Goal: Task Accomplishment & Management: Manage account settings

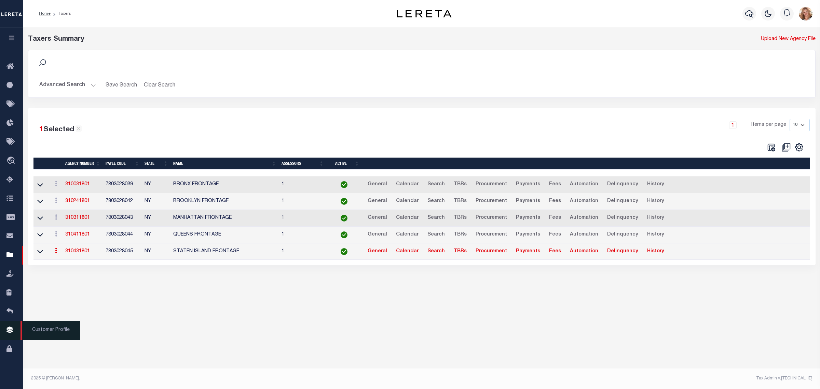
click at [13, 334] on icon at bounding box center [11, 330] width 11 height 9
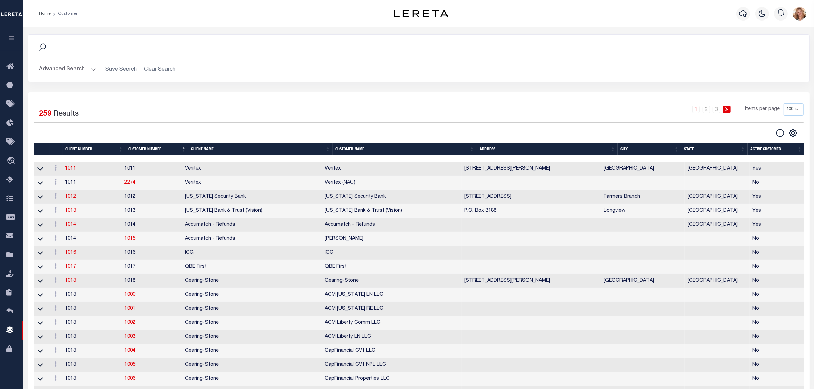
click at [217, 152] on th "Client Name" at bounding box center [260, 149] width 144 height 12
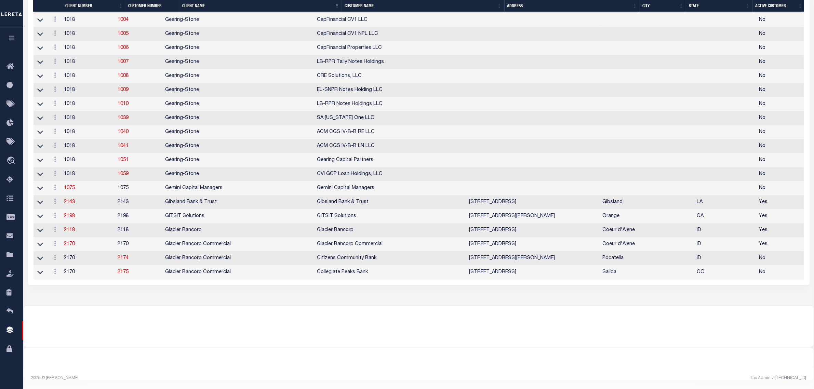
scroll to position [1282, 0]
click at [73, 246] on link "2170" at bounding box center [69, 244] width 11 height 5
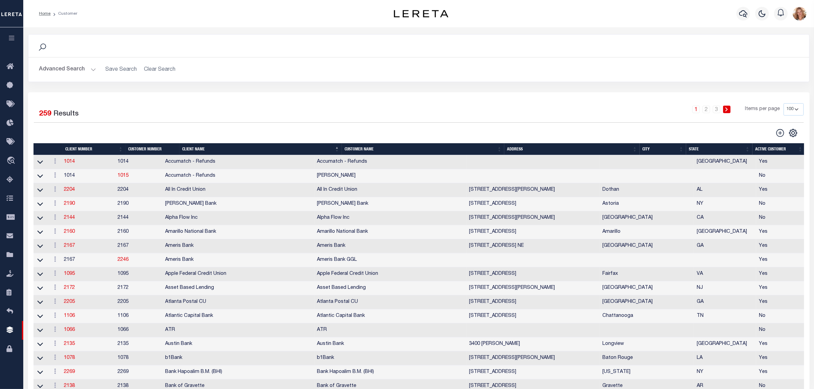
select select
type input "Glacier Bancorp Commercial"
type input "2170"
type input "Glacier Bancorp Commercial"
type input "Becky"
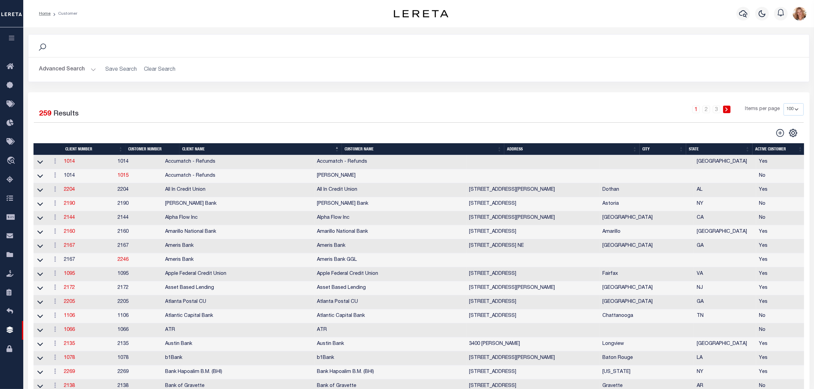
type input "Mathson"
select select "Commercial"
type input "Barbara Kendrick"
type input "Debbie Vecellio"
checkbox input "true"
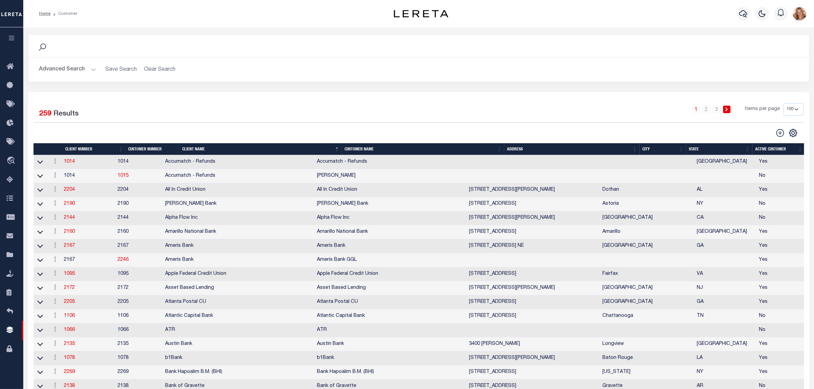
checkbox input "true"
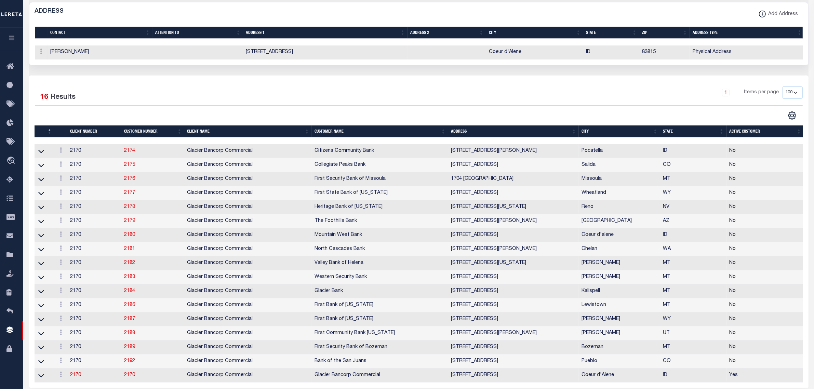
scroll to position [427, 0]
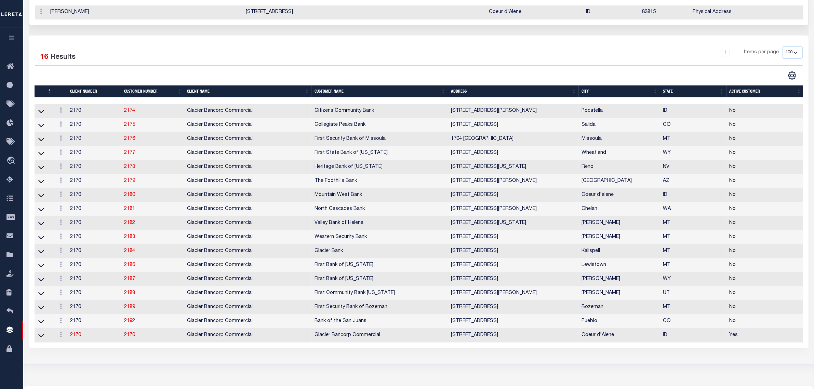
click at [360, 97] on th "Customer Name" at bounding box center [380, 91] width 136 height 12
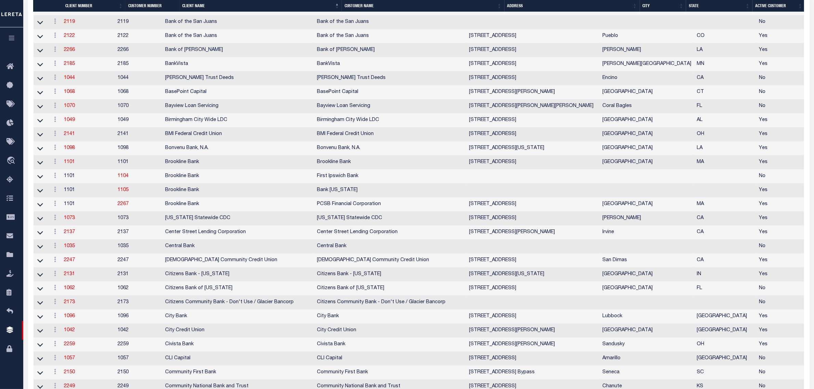
scroll to position [384, 0]
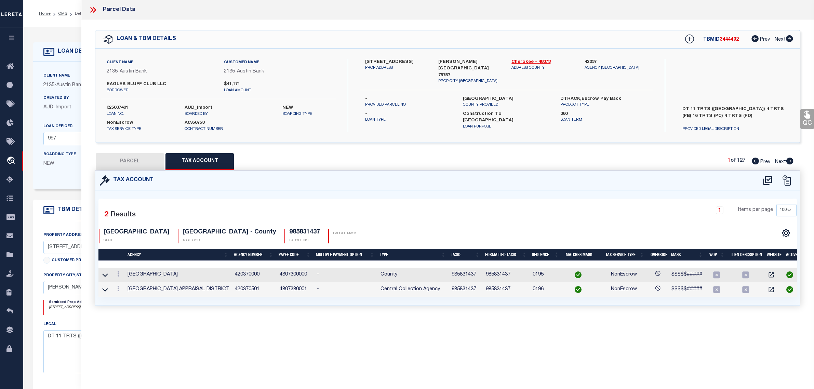
select select "200"
select select "46852"
select select "2588"
select select "600"
select select "NonEscrow"
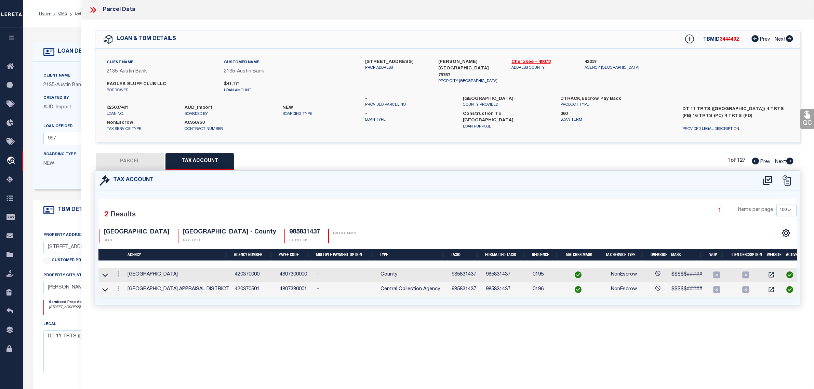
click at [57, 171] on div "Boarding Type NEW" at bounding box center [73, 162] width 71 height 22
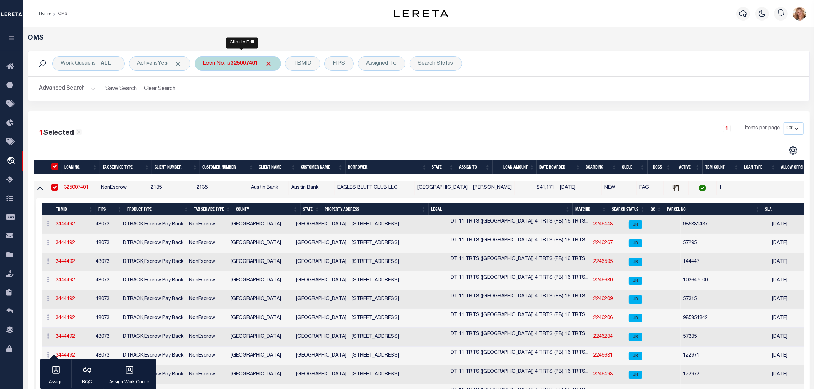
click at [229, 64] on div "Loan No. is 325007401" at bounding box center [237, 63] width 86 height 14
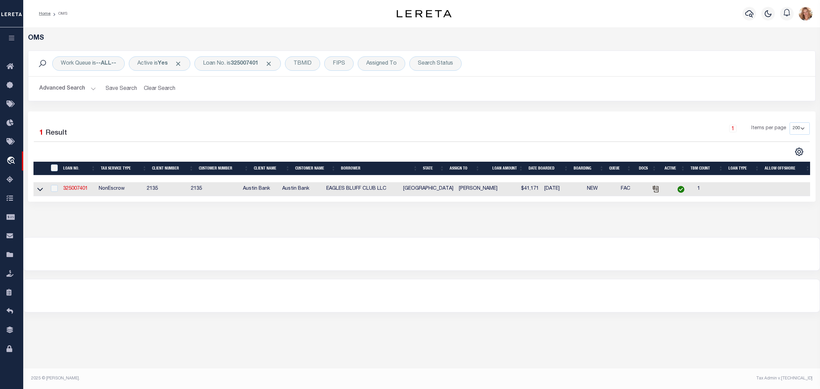
click at [231, 62] on div "Loan No. is 325007401" at bounding box center [237, 63] width 86 height 14
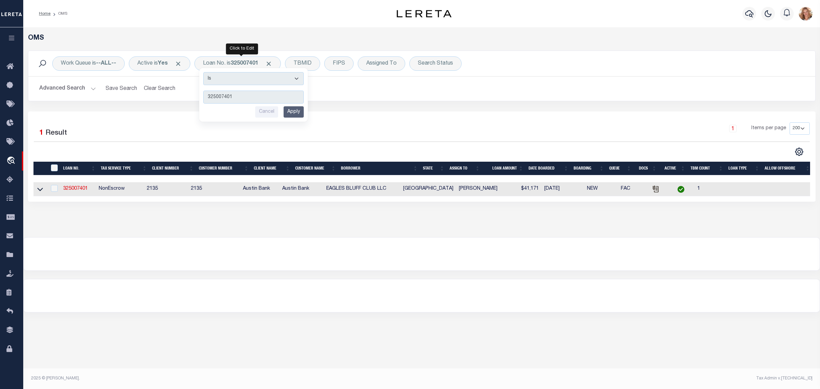
type input "22228600"
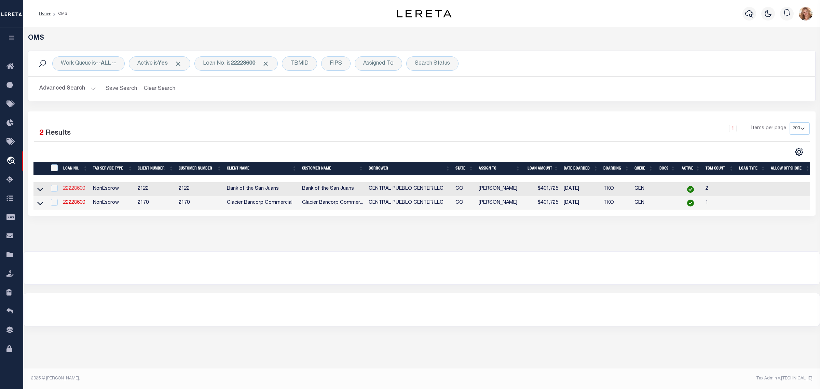
click at [78, 189] on link "22228600" at bounding box center [74, 188] width 22 height 5
type input "22228600"
type input "CENTRAL PUEBLO CENTER LLC"
select select
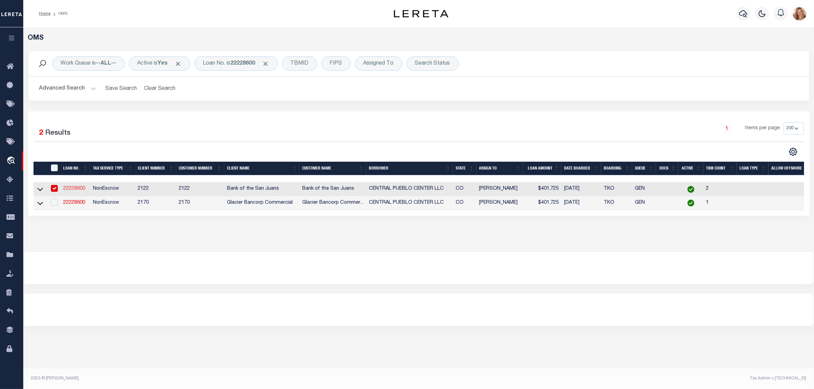
type input "[STREET_ADDRESS]"
type input "PUEBLO CO 81003-3191"
select select "10"
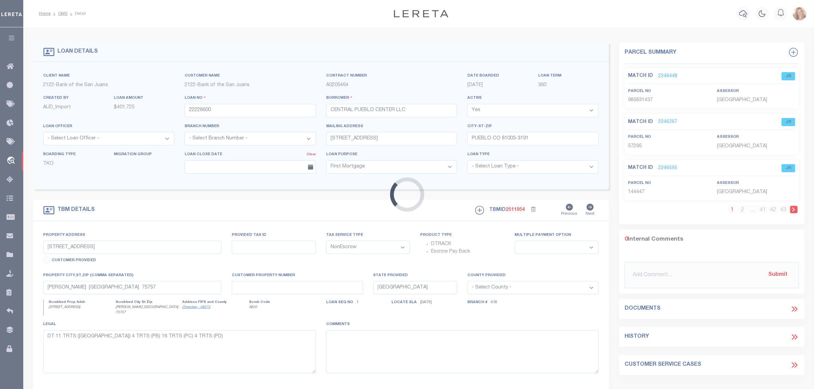
type input "[STREET_ADDRESS]"
type input "536201015"
type input "PUEBLO CO 81003"
type input "CO"
select select
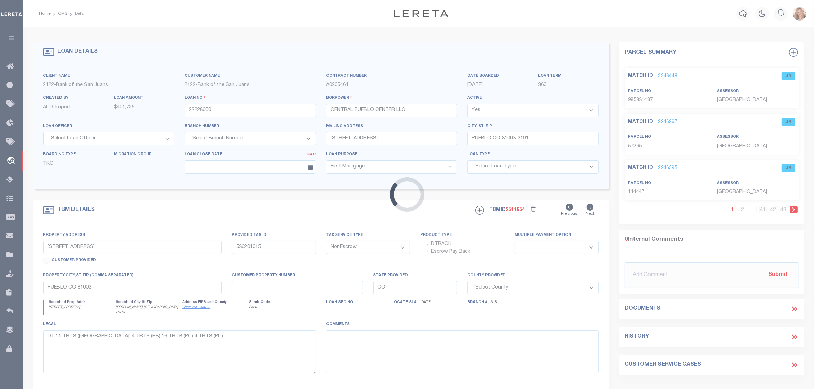
type textarea "Liability Limited to the Parcel Provided"
select select "2258"
select select "2"
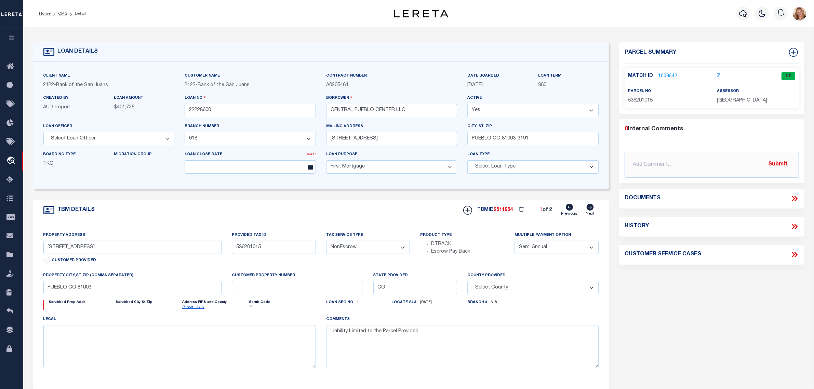
click at [496, 114] on select "Yes No" at bounding box center [532, 110] width 131 height 13
select select "False"
click at [471, 104] on select "Yes No" at bounding box center [532, 110] width 131 height 13
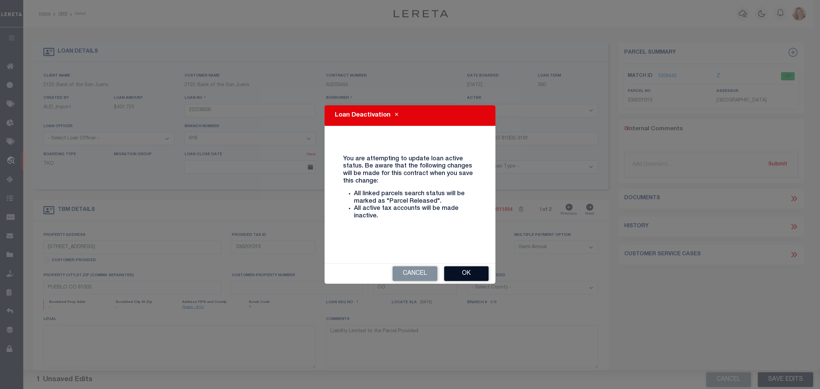
click at [469, 274] on button "Ok" at bounding box center [466, 273] width 44 height 15
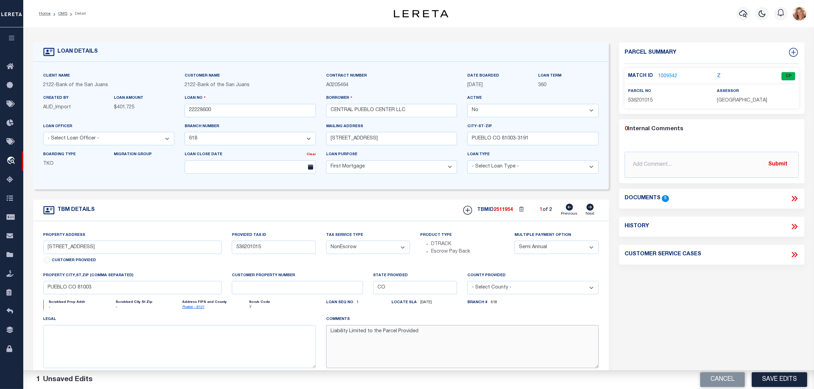
click at [440, 334] on textarea "Liability Limited to the Parcel Provided" at bounding box center [462, 346] width 272 height 43
type textarea "Inactive per customer email. MLC [DATE] Liability Limited to the Parcel Provided"
click at [792, 379] on button "Save Edits" at bounding box center [779, 379] width 55 height 15
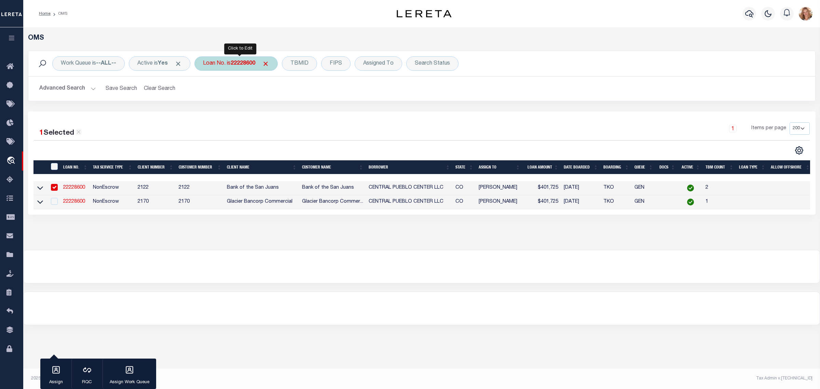
click at [240, 67] on div "Loan No. is 22228600" at bounding box center [235, 63] width 83 height 14
click at [298, 112] on input "Apply" at bounding box center [294, 111] width 20 height 11
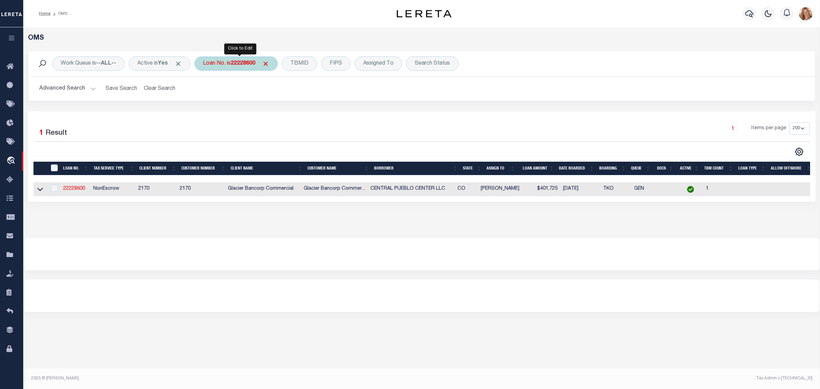
click at [232, 63] on div "Loan No. is 22228600" at bounding box center [235, 63] width 83 height 14
type input "4305180002979"
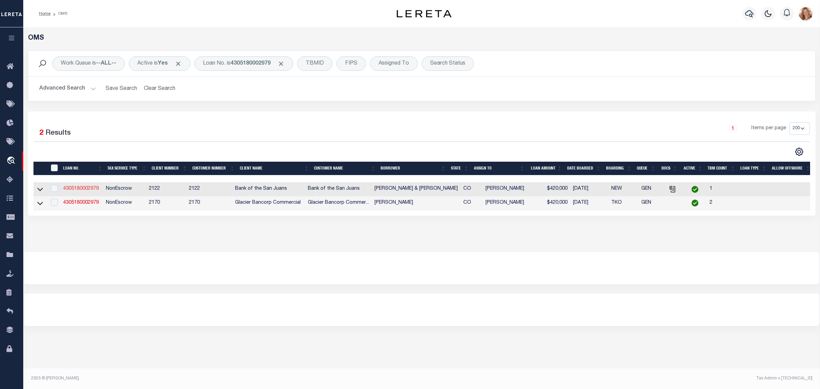
click at [70, 191] on link "4305180002979" at bounding box center [81, 188] width 36 height 5
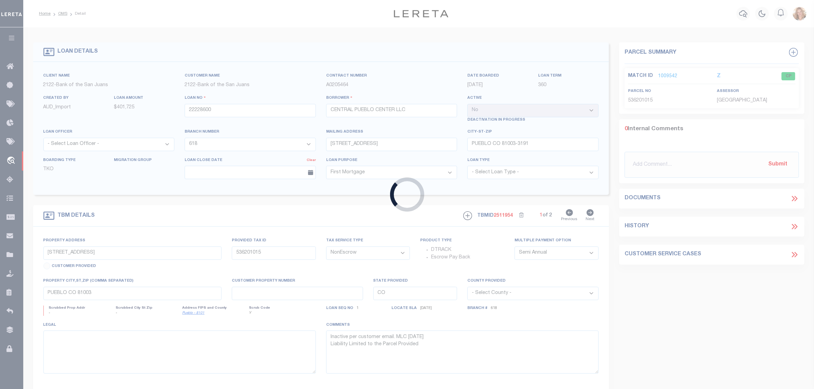
type input "4305180002979"
type input "[PERSON_NAME] & [PERSON_NAME]"
select select "True"
select select "2247"
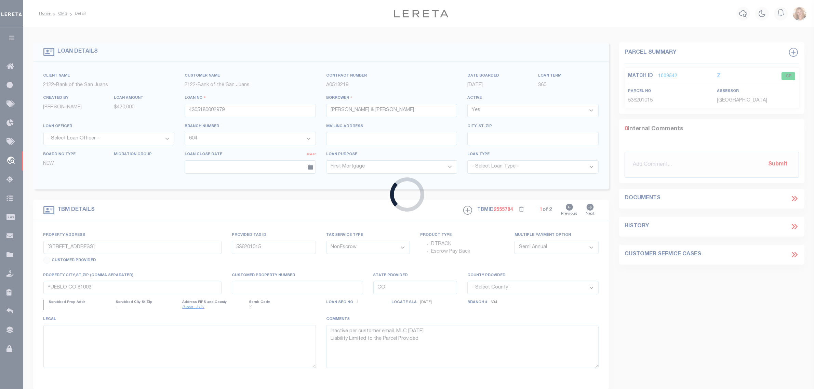
type input "[STREET_ADDRESS]"
type input "Rifle CO 81650"
select select
select select "2247"
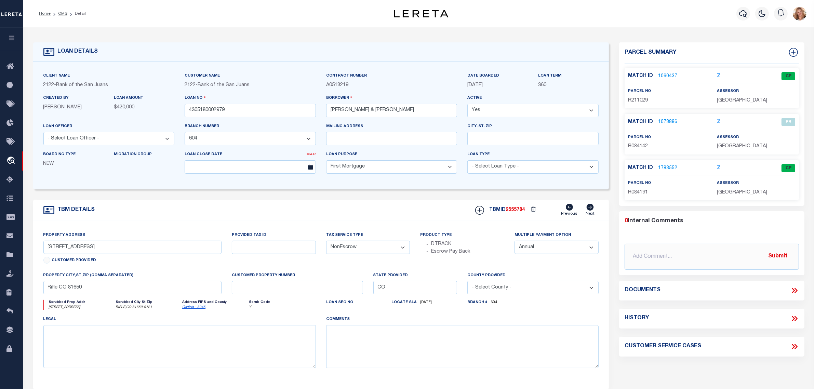
click at [580, 106] on select "Yes No" at bounding box center [532, 110] width 131 height 13
select select "False"
click at [471, 104] on select "Yes No" at bounding box center [532, 110] width 131 height 13
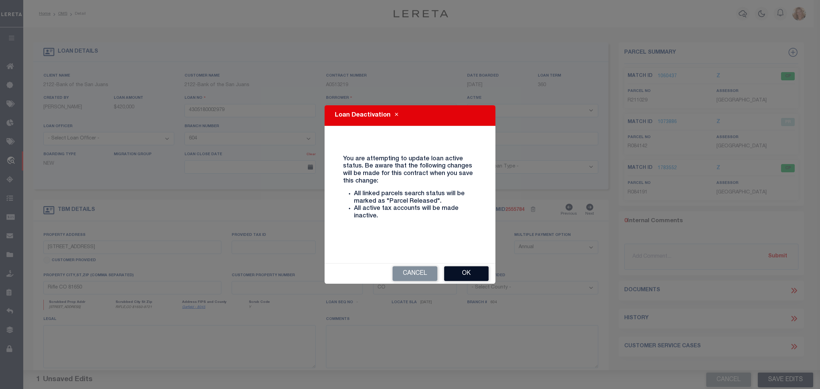
click at [472, 267] on button "Ok" at bounding box center [466, 273] width 44 height 15
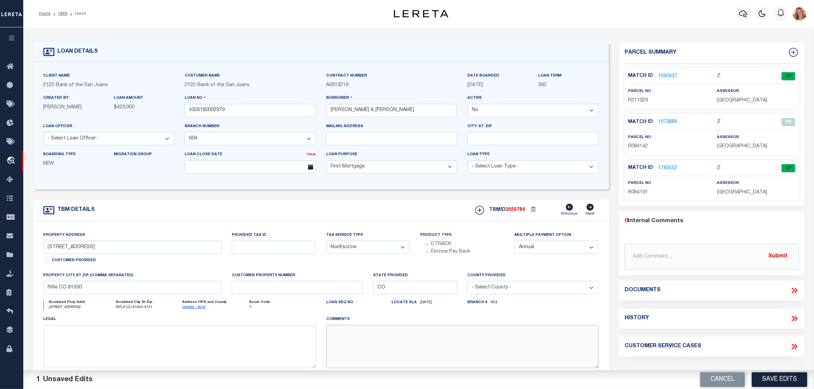
click at [472, 345] on textarea at bounding box center [462, 346] width 272 height 43
paste textarea "Inactive per customer email. MLC [DATE]"
type textarea "Inactive per customer email. MLC [DATE]"
click at [767, 379] on button "Save Edits" at bounding box center [779, 379] width 55 height 15
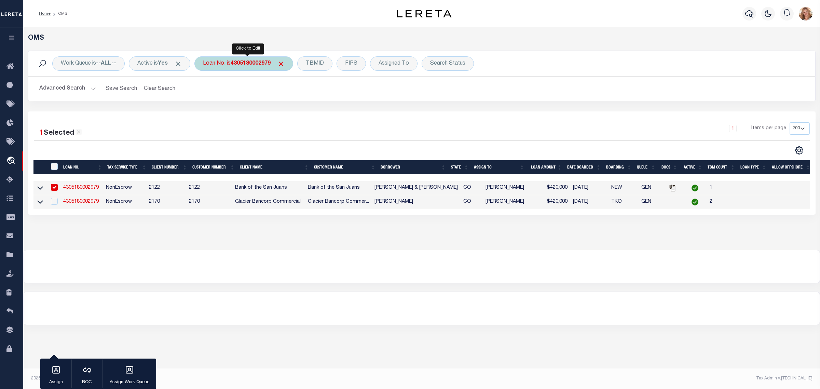
click at [261, 62] on b "4305180002979" at bounding box center [251, 63] width 40 height 5
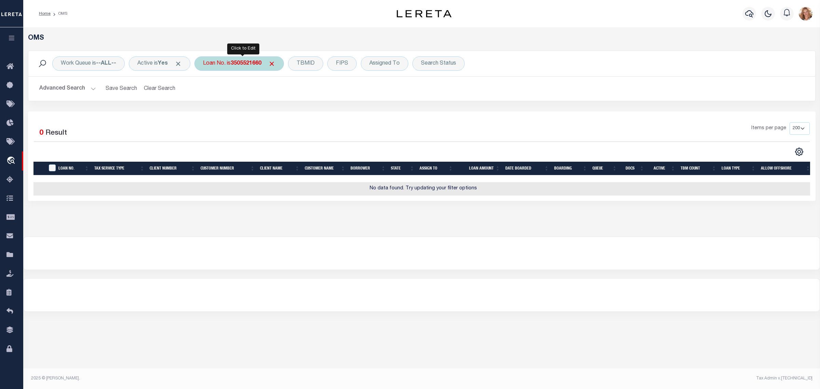
click at [242, 61] on b "3505521660" at bounding box center [246, 63] width 31 height 5
type input "21112374"
click at [298, 114] on input "Apply" at bounding box center [294, 111] width 20 height 11
